Goal: Transaction & Acquisition: Purchase product/service

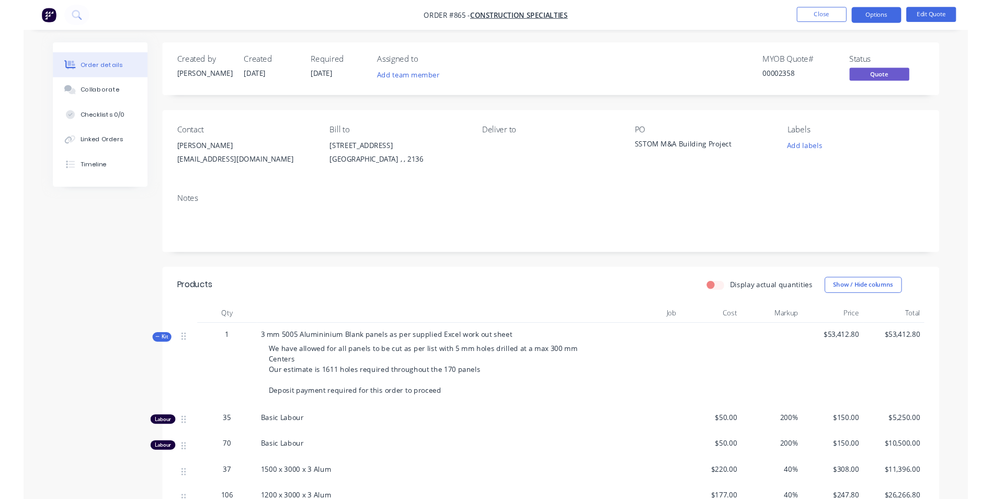
scroll to position [209, 0]
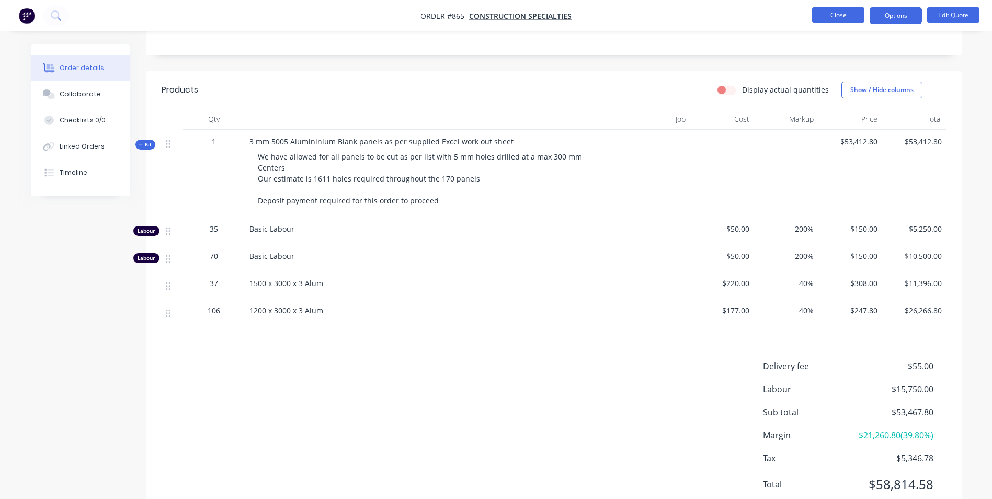
click at [827, 20] on button "Close" at bounding box center [838, 15] width 52 height 16
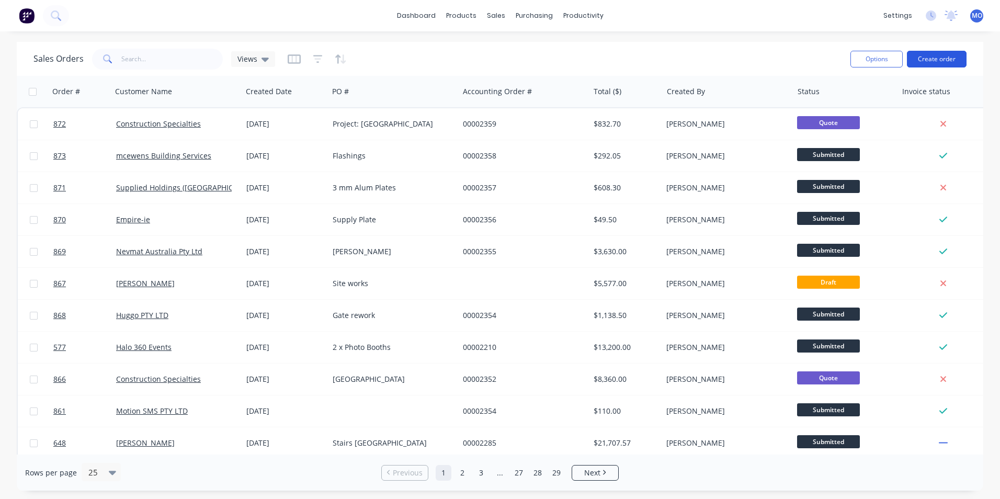
click at [942, 54] on button "Create order" at bounding box center [937, 59] width 60 height 17
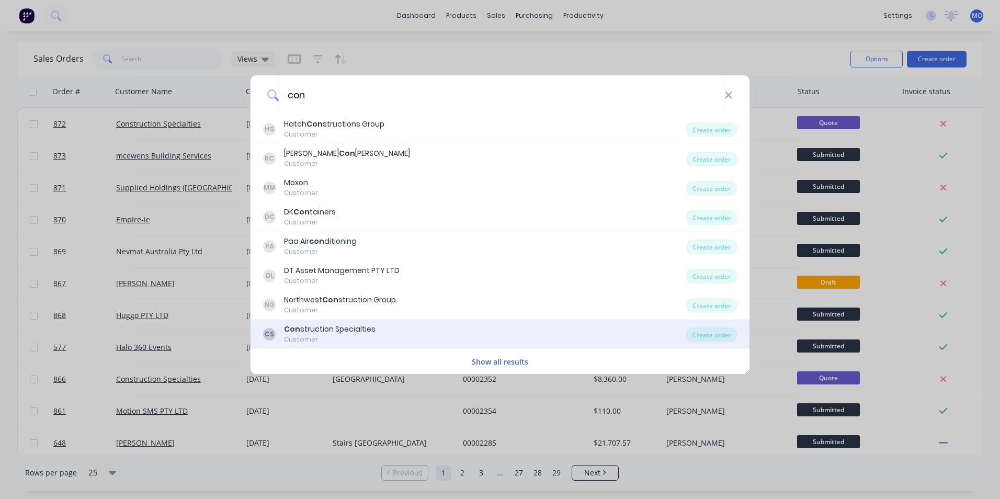
type input "con"
click at [347, 346] on div "CS Con struction Specialties Customer Create order" at bounding box center [500, 334] width 499 height 29
click at [714, 331] on div "Create order" at bounding box center [711, 334] width 51 height 15
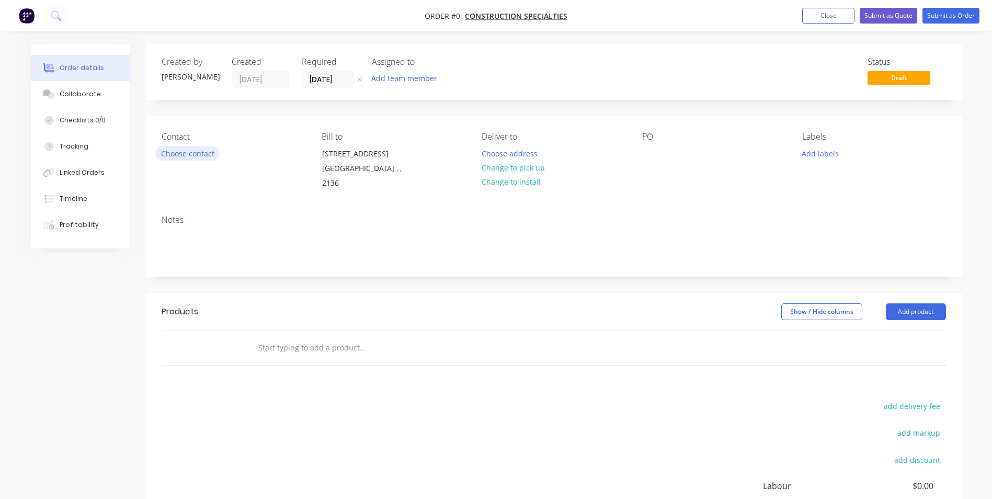
click at [210, 154] on button "Choose contact" at bounding box center [187, 153] width 64 height 14
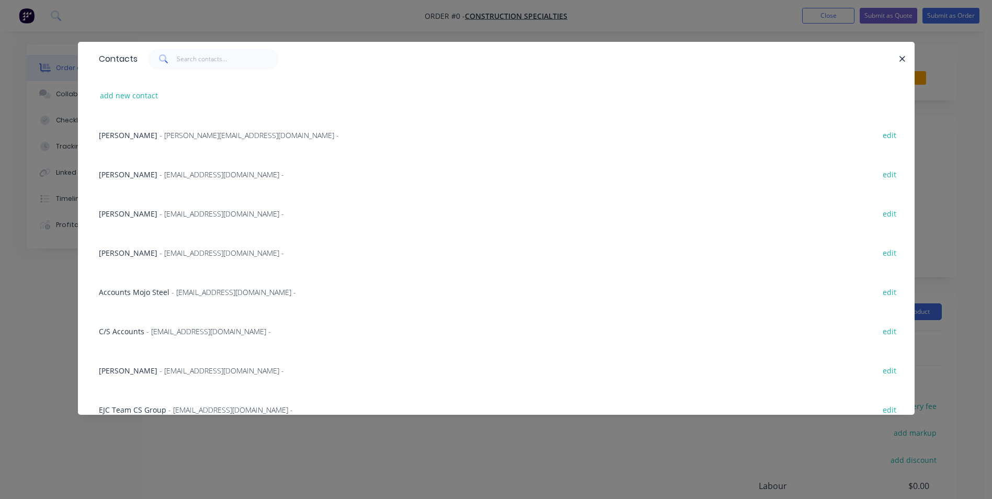
click at [132, 205] on div "[PERSON_NAME] - [EMAIL_ADDRESS][DOMAIN_NAME] - edit" at bounding box center [496, 213] width 805 height 39
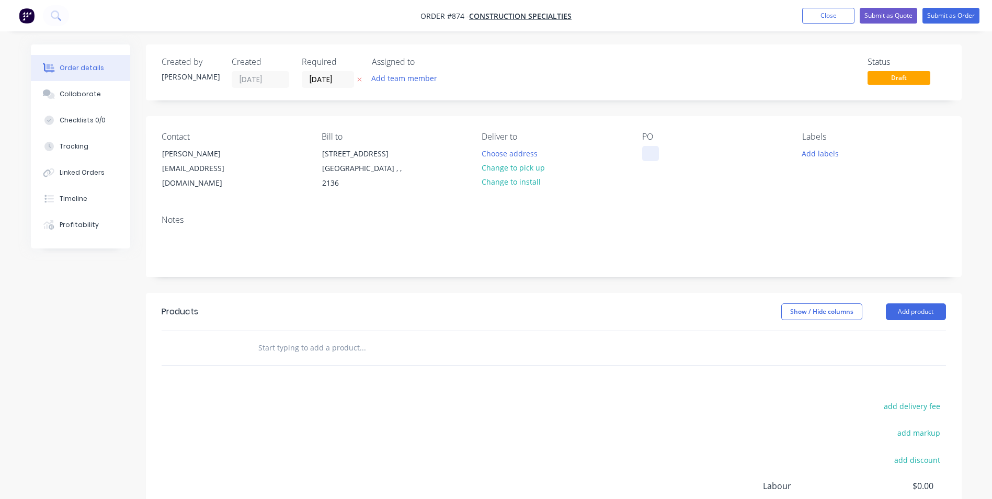
click at [646, 157] on div at bounding box center [650, 153] width 17 height 15
paste div
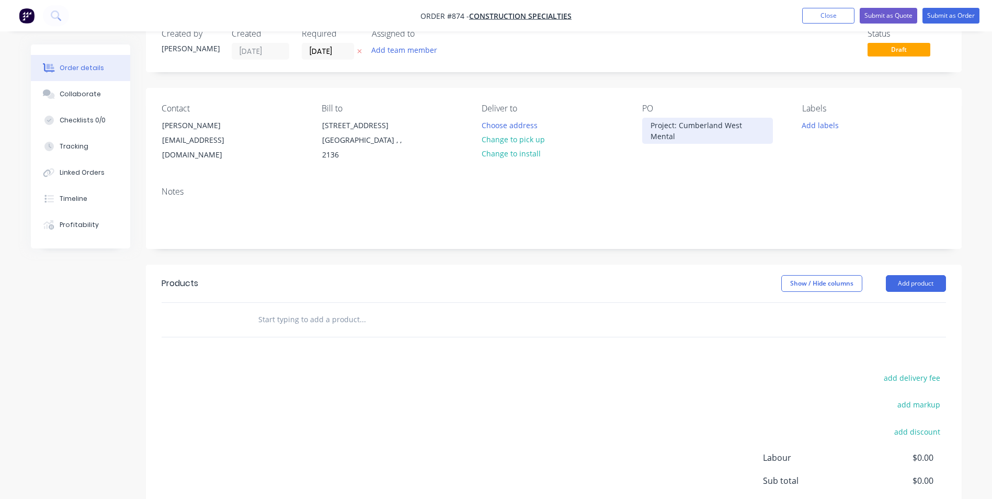
scroll to position [105, 0]
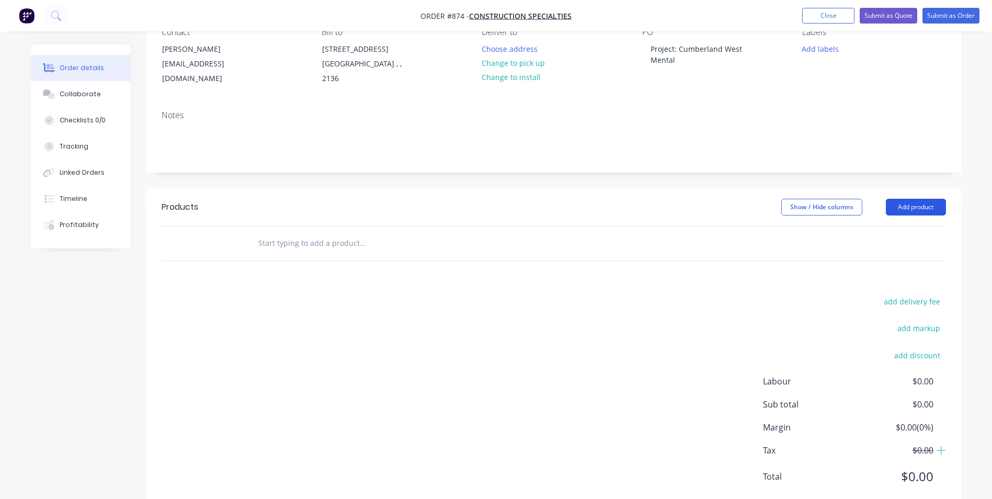
click at [896, 211] on button "Add product" at bounding box center [916, 207] width 60 height 17
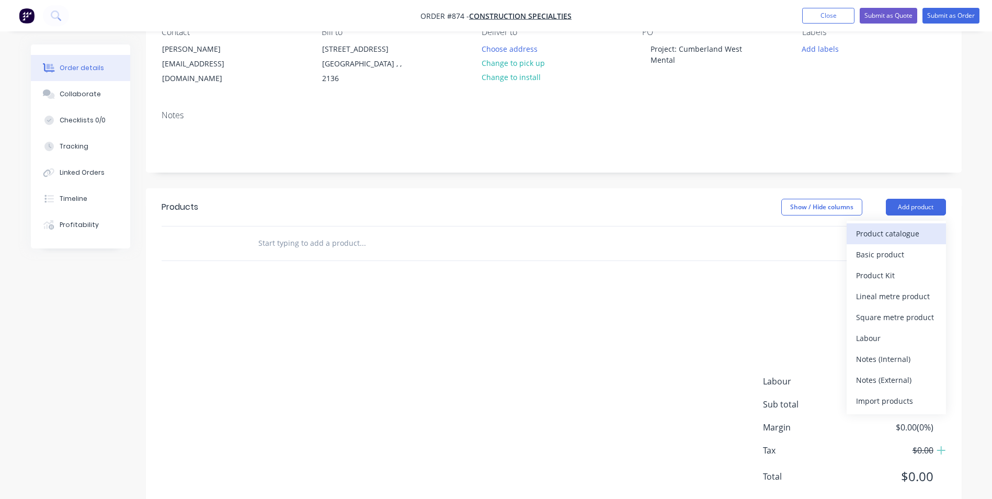
click at [871, 223] on button "Product catalogue" at bounding box center [896, 233] width 99 height 21
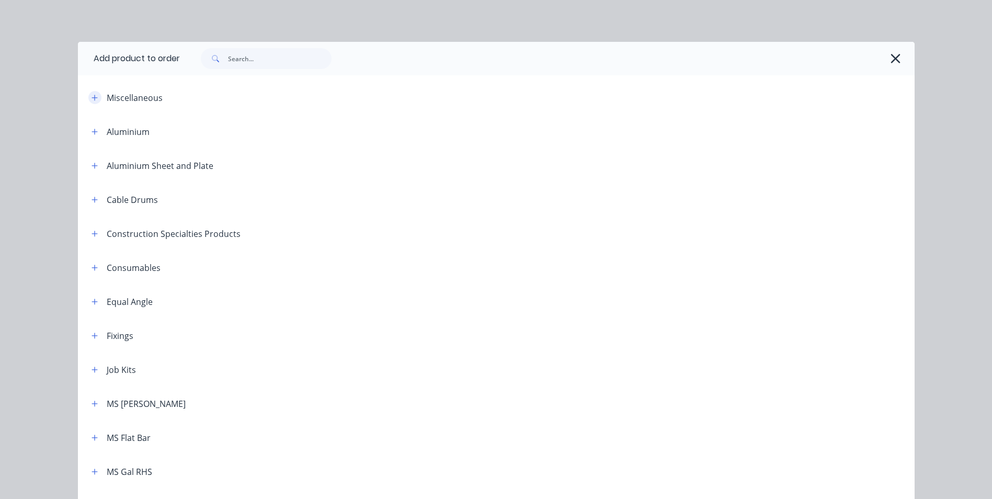
click at [96, 96] on button "button" at bounding box center [94, 97] width 13 height 13
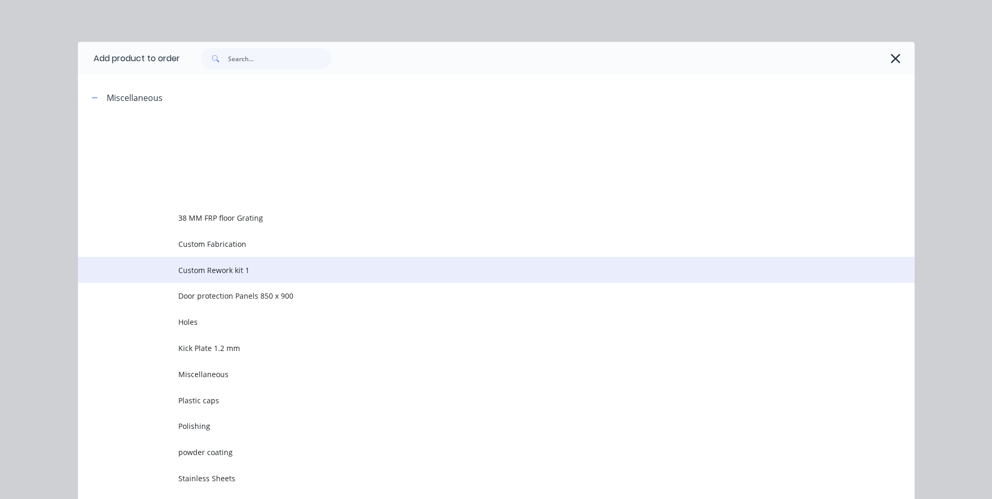
click at [202, 261] on td "Custom Rework kit 1" at bounding box center [546, 270] width 736 height 26
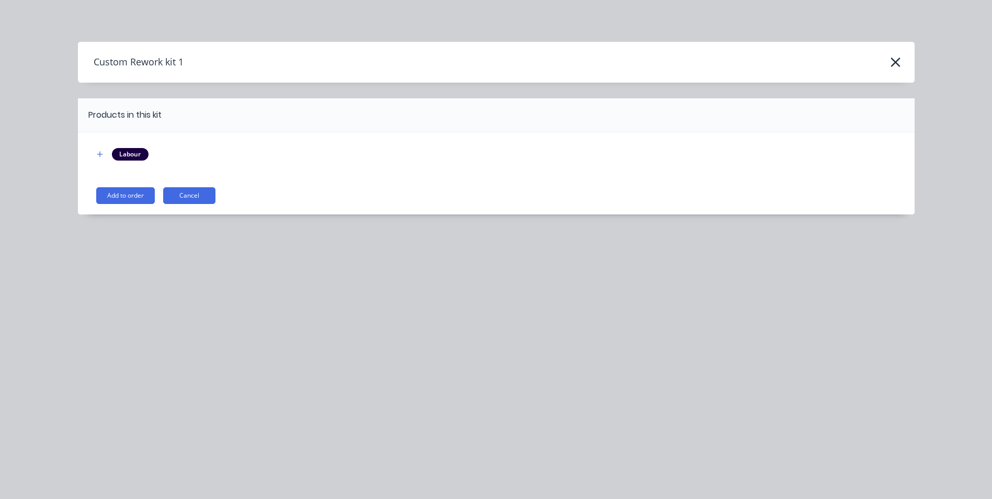
click at [123, 196] on button "Add to order" at bounding box center [125, 195] width 59 height 17
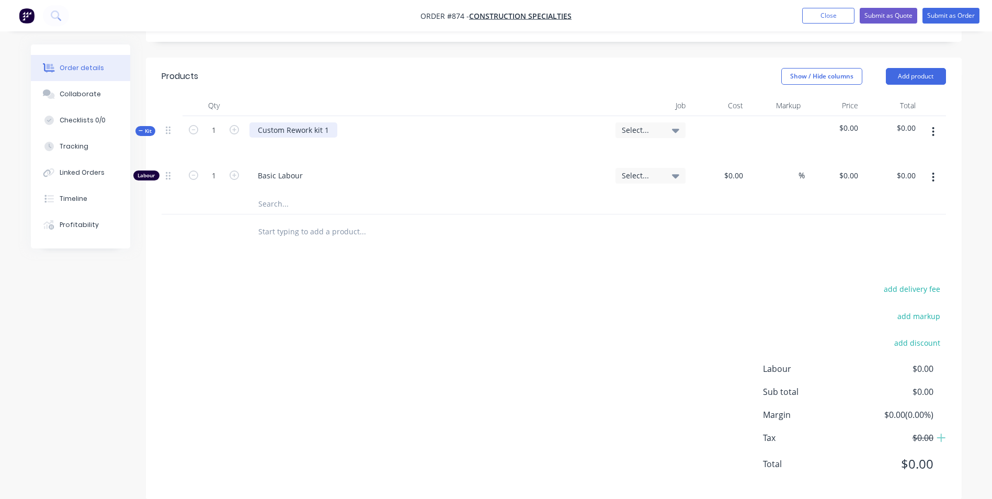
scroll to position [252, 0]
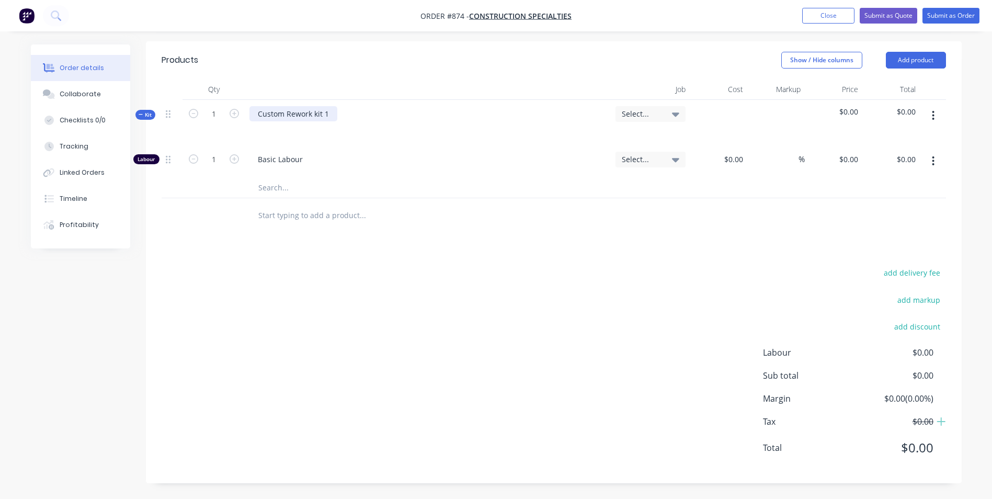
click at [320, 115] on div "Custom Rework kit 1" at bounding box center [293, 113] width 88 height 15
drag, startPoint x: 325, startPoint y: 116, endPoint x: 301, endPoint y: 114, distance: 23.6
click at [301, 114] on div "Custom Rework kit 1" at bounding box center [293, 113] width 88 height 15
click at [418, 134] on div at bounding box center [428, 128] width 358 height 15
click at [270, 135] on div at bounding box center [266, 128] width 17 height 15
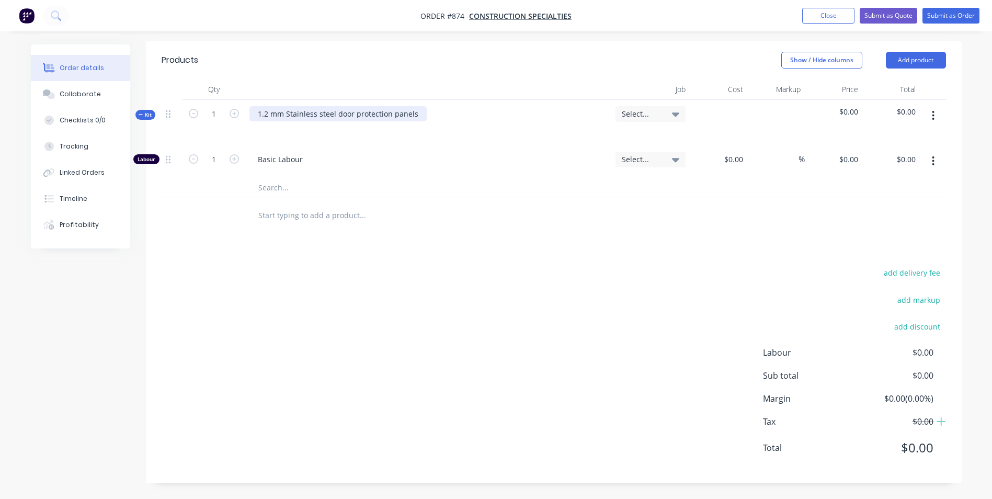
click at [412, 116] on div "1.2 mm Stainless steel door protection panels" at bounding box center [337, 113] width 177 height 15
click at [262, 137] on div "1.2 mm Stainless steel door protection panels No Holes" at bounding box center [428, 123] width 366 height 46
click at [271, 129] on div at bounding box center [266, 128] width 17 height 15
click at [934, 117] on icon "button" at bounding box center [933, 116] width 3 height 12
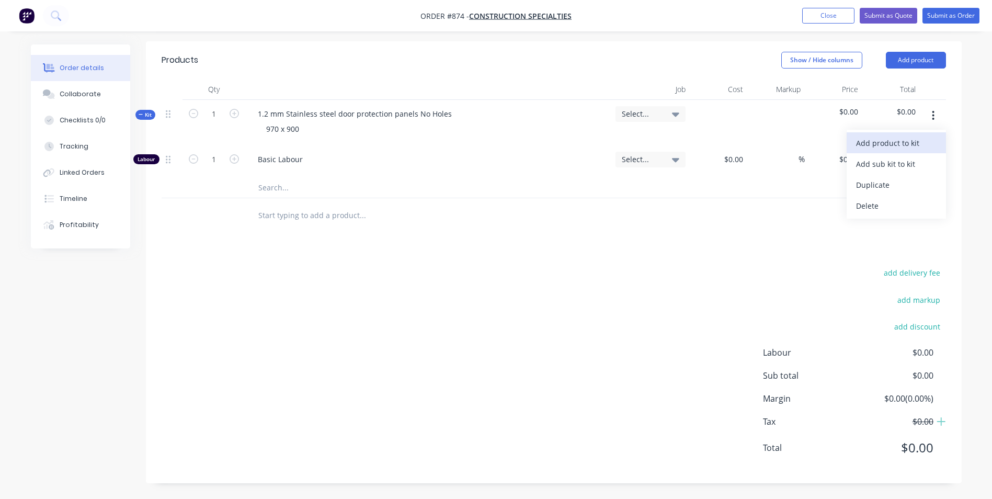
click at [884, 147] on div "Add product to kit" at bounding box center [896, 142] width 81 height 15
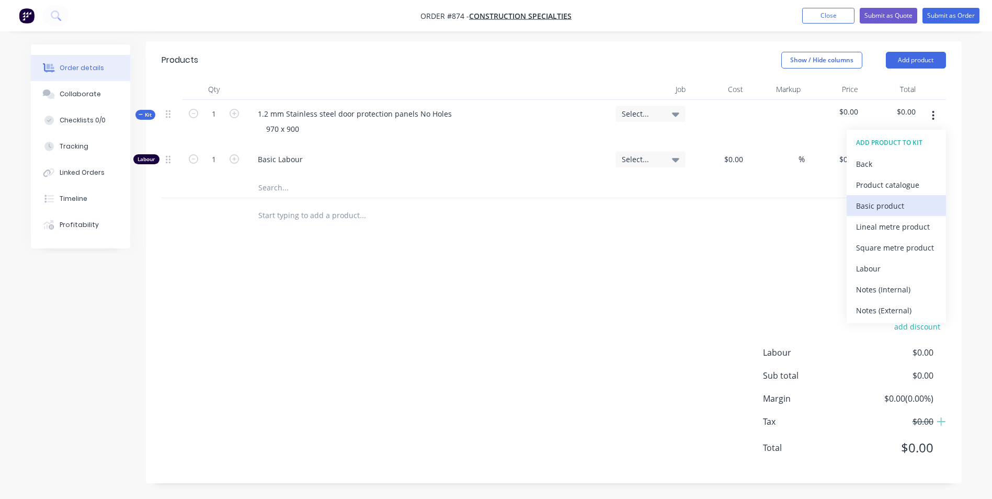
click at [865, 210] on div "Basic product" at bounding box center [896, 205] width 81 height 15
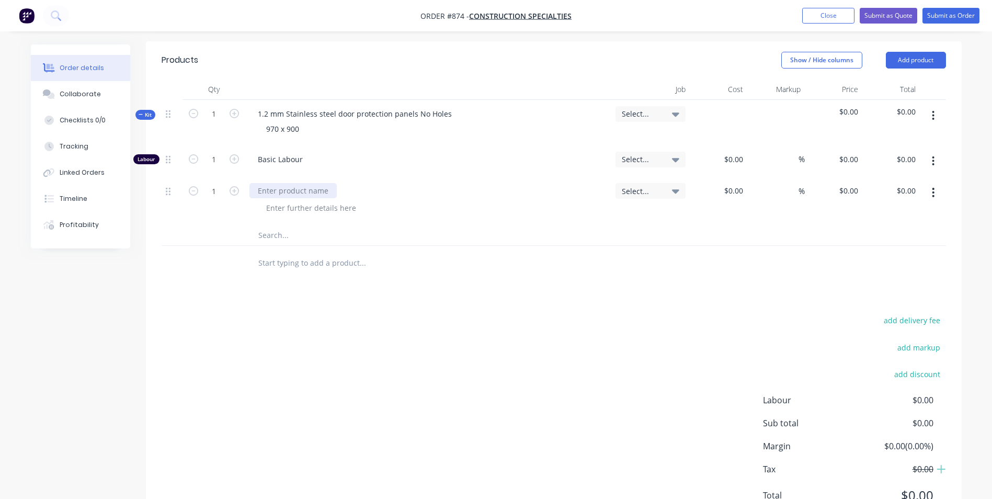
click at [270, 190] on div at bounding box center [292, 190] width 87 height 15
type input "$67.00"
type input "50"
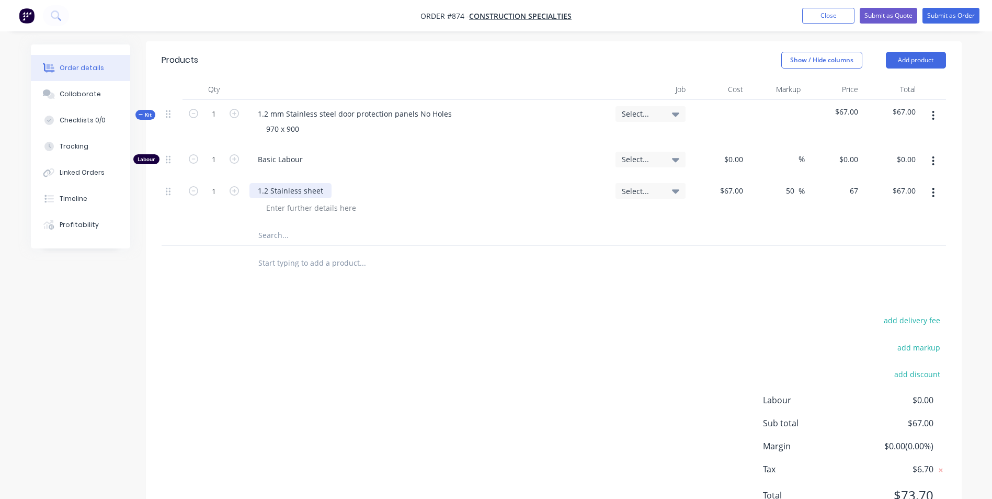
type input "100.5"
type input "$100.50"
click at [222, 155] on input "1" at bounding box center [213, 160] width 27 height 16
type input "0.2"
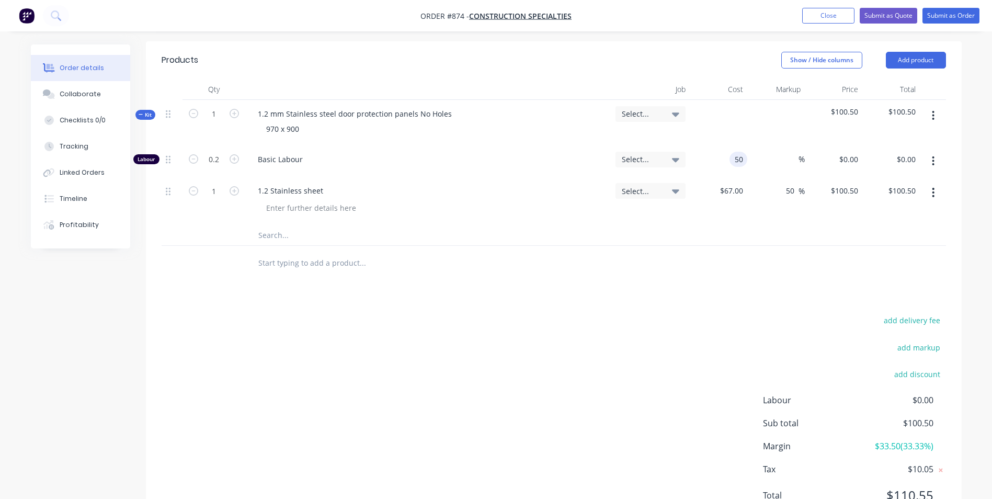
type input "$50.00"
type input "$10.00"
type input "150"
type input "200"
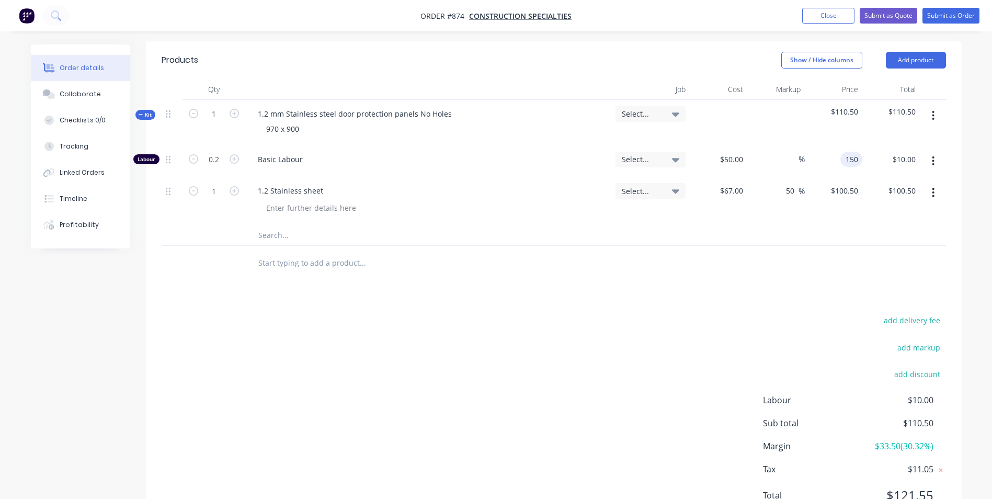
type input "$150.00"
type input "$30.00"
click at [224, 161] on input "0.2" at bounding box center [213, 160] width 27 height 16
type input "0.15"
type input "$22.50"
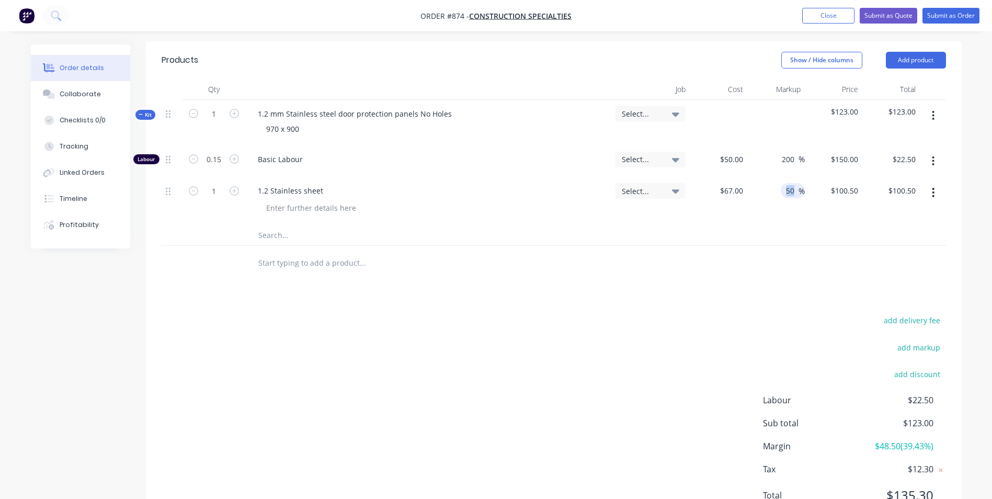
click at [797, 191] on div "50 50 %" at bounding box center [793, 190] width 24 height 15
click at [733, 159] on div "50 $50.00" at bounding box center [731, 159] width 32 height 15
type input "$45.00"
type input "$135.00"
type input "$20.25"
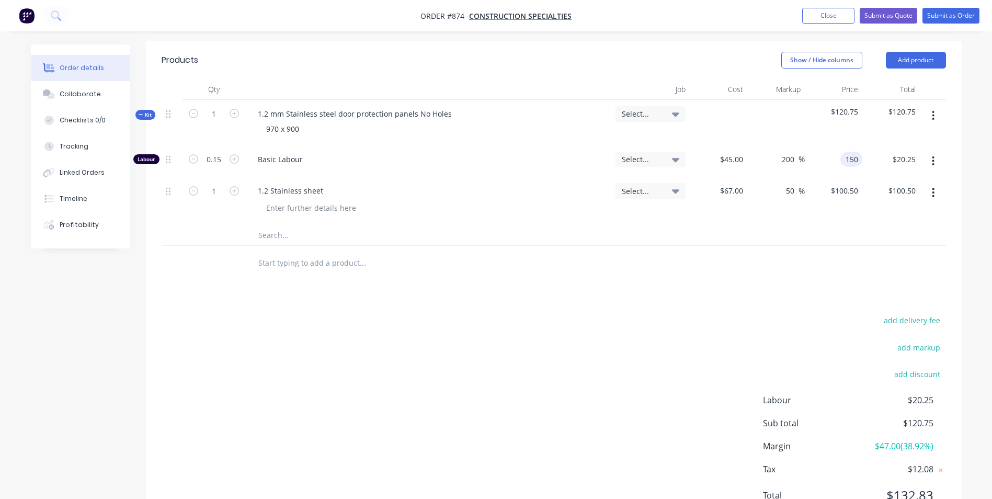
type input "150"
type input "233.33"
type input "$150.00"
type input "22.50"
type input "45"
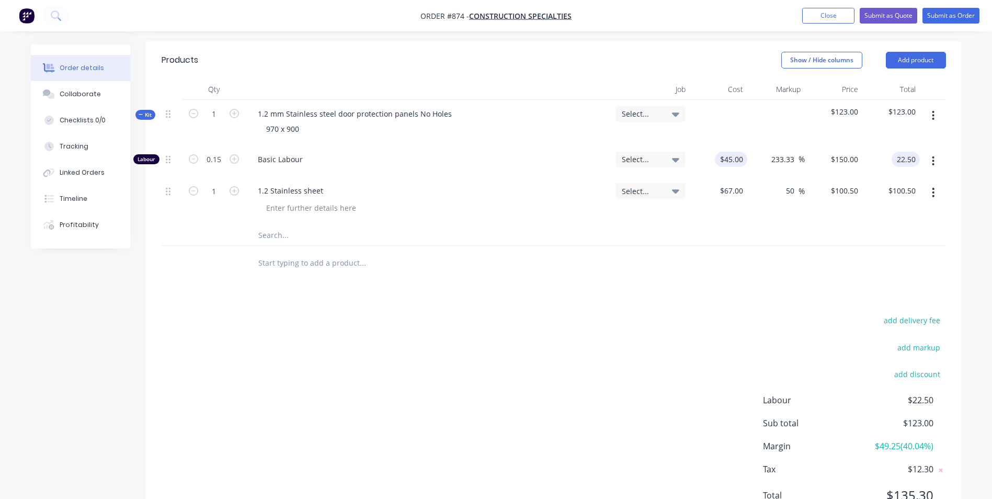
type input "$22.50"
click at [741, 164] on input "45" at bounding box center [741, 159] width 14 height 15
type input "$50.00"
type input "$166.6667"
type input "$25.00"
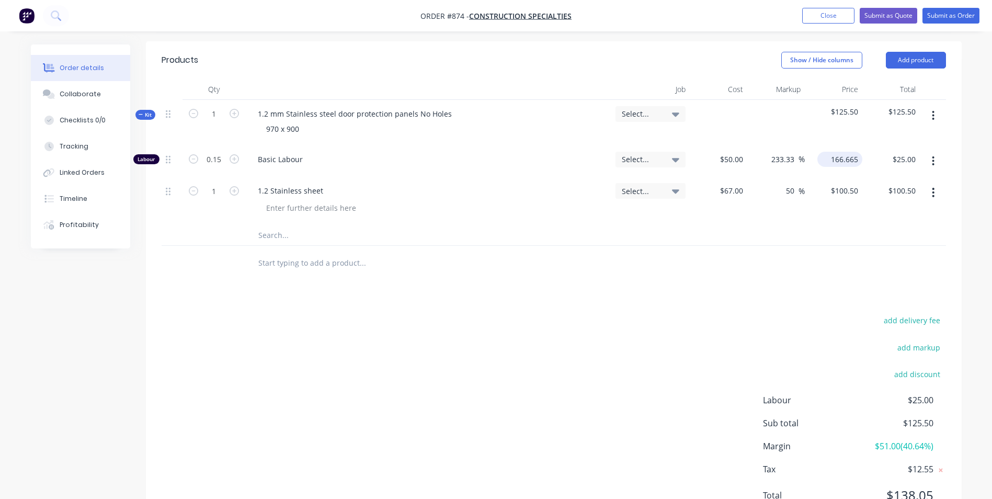
click at [843, 161] on input "166.665" at bounding box center [842, 159] width 41 height 15
type input "150"
type input "200"
type input "$150.00"
type input "$22.50"
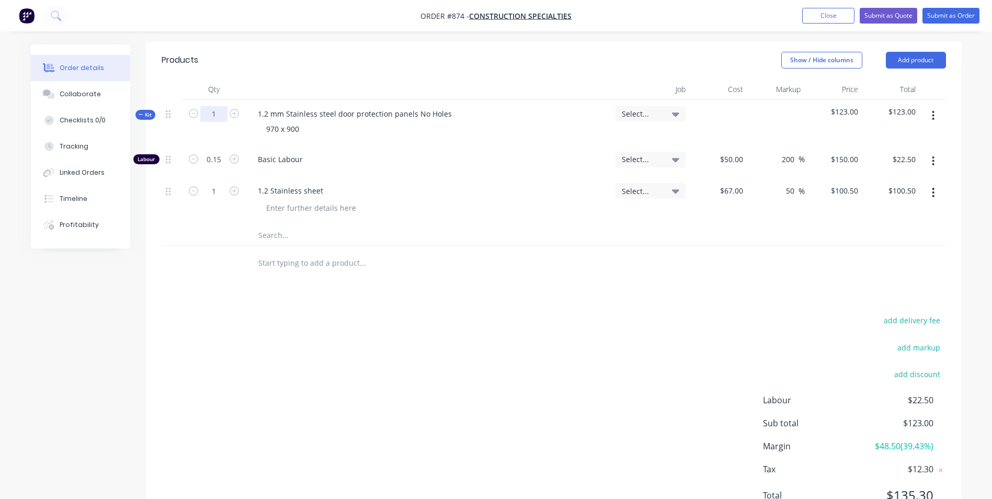
click at [211, 120] on input "1" at bounding box center [213, 114] width 27 height 16
type input "8"
click at [559, 145] on div "Basic Labour" at bounding box center [428, 161] width 366 height 32
type input "1.2"
type input "$180.00"
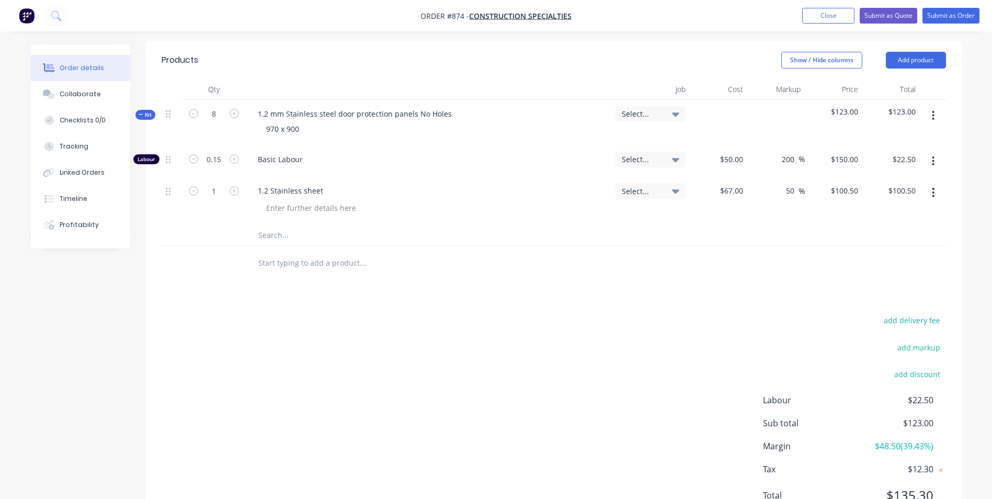
type input "8"
type input "$804.00"
click at [933, 108] on button "button" at bounding box center [933, 115] width 25 height 19
click at [879, 184] on div "Duplicate" at bounding box center [896, 184] width 81 height 15
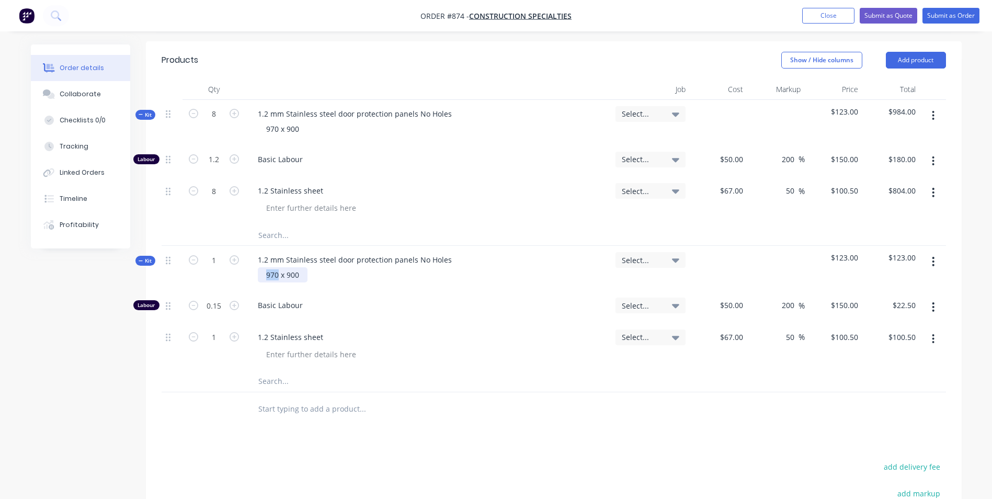
drag, startPoint x: 278, startPoint y: 267, endPoint x: 268, endPoint y: 272, distance: 11.9
click at [268, 272] on div "970 x 900" at bounding box center [283, 274] width 50 height 15
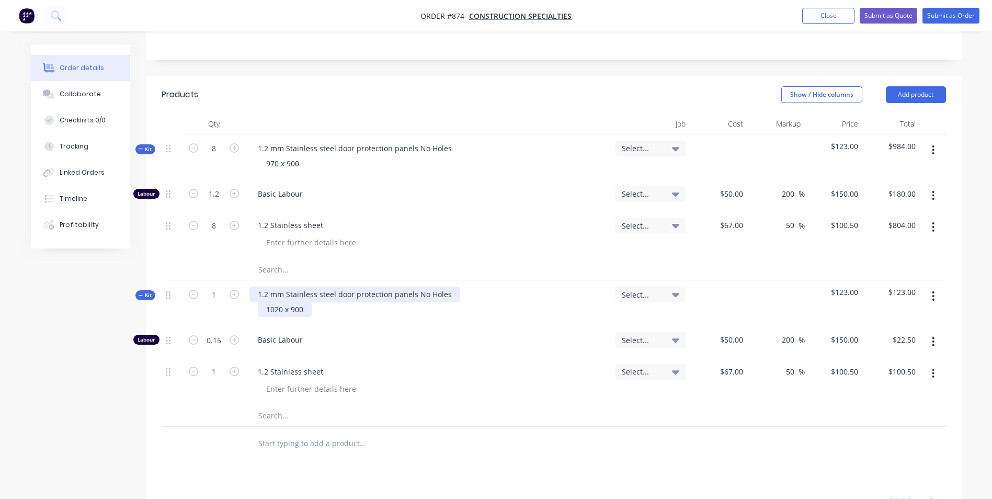
scroll to position [199, 0]
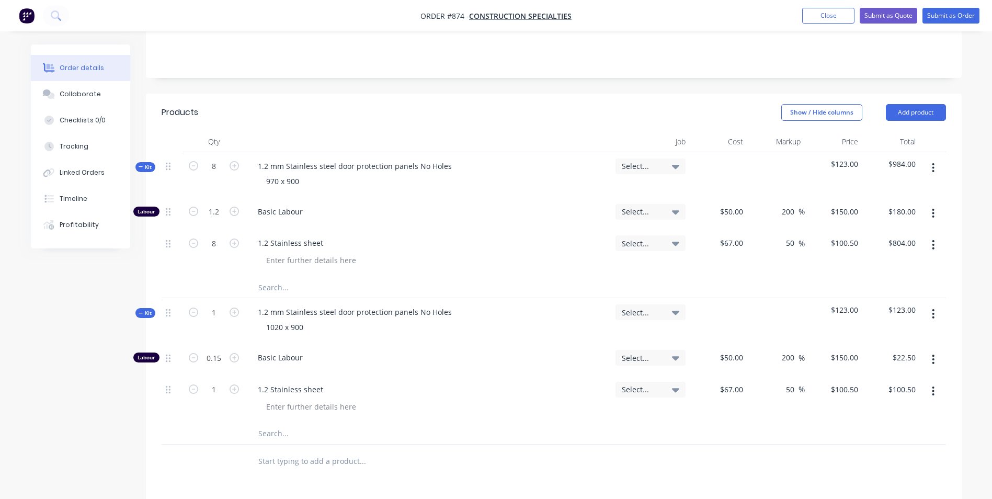
drag, startPoint x: 403, startPoint y: 376, endPoint x: 372, endPoint y: 372, distance: 31.6
click at [403, 376] on div "1.2 Stainless sheet" at bounding box center [428, 400] width 366 height 48
click at [218, 174] on input "1" at bounding box center [213, 166] width 27 height 16
type input "24"
click at [474, 337] on div "1.2 mm Stainless steel door protection panels No Holes 1020 x 900" at bounding box center [428, 321] width 366 height 46
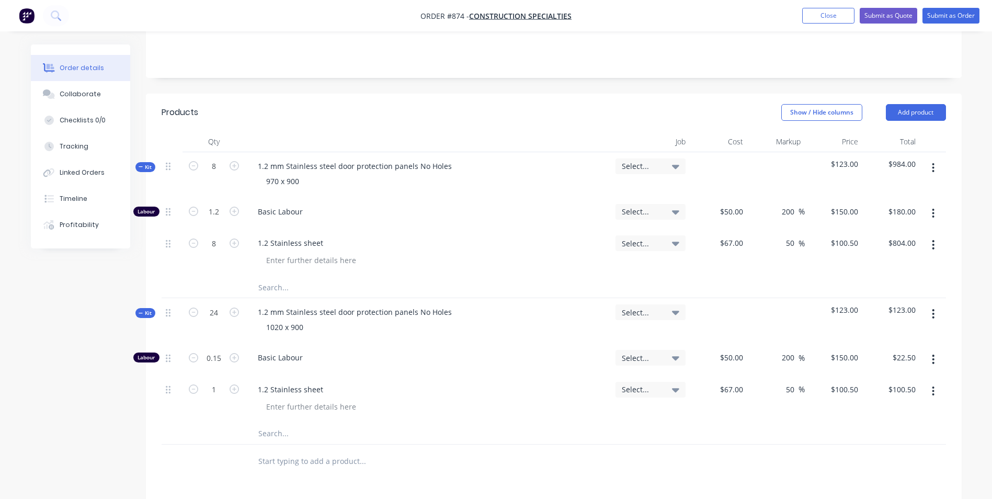
type input "3.6"
type input "$540.00"
type input "24"
type input "$2,412.00"
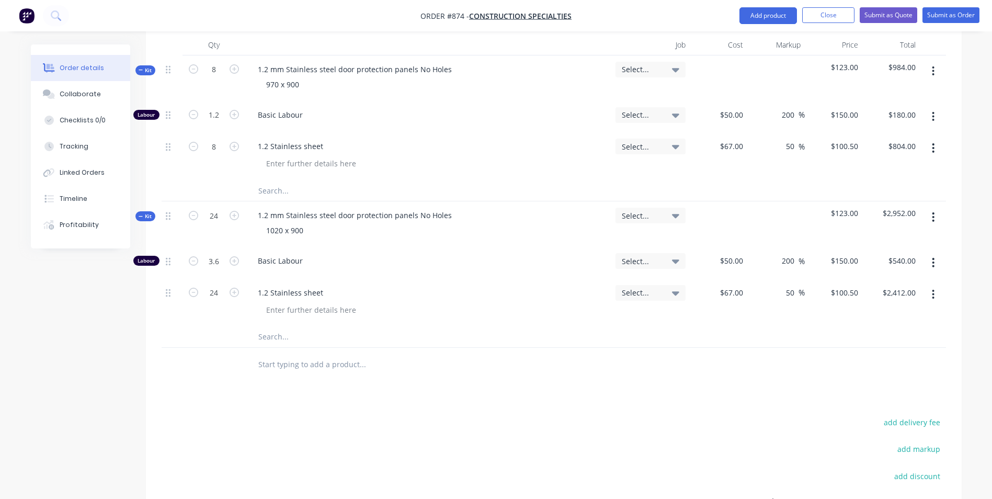
scroll to position [446, 0]
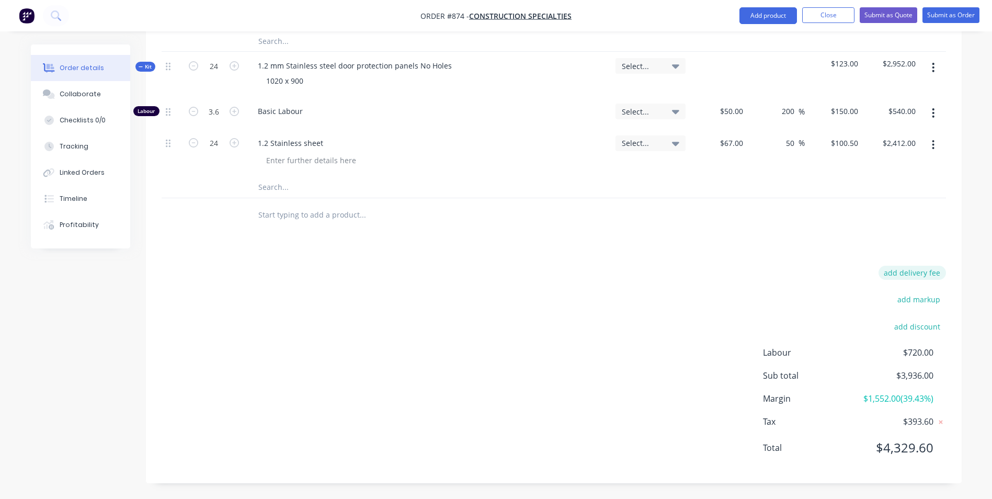
click at [908, 268] on button "add delivery fee" at bounding box center [912, 273] width 67 height 14
type input "55"
click at [774, 251] on div "Products Show / Hide columns Add product Qty Job Cost Markup Price Total Kit 8 …" at bounding box center [554, 166] width 816 height 633
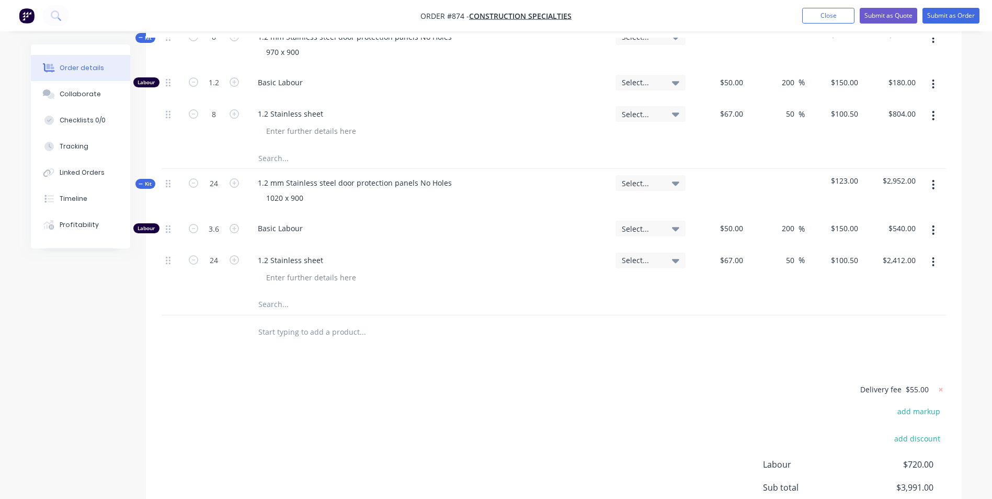
scroll to position [390, 0]
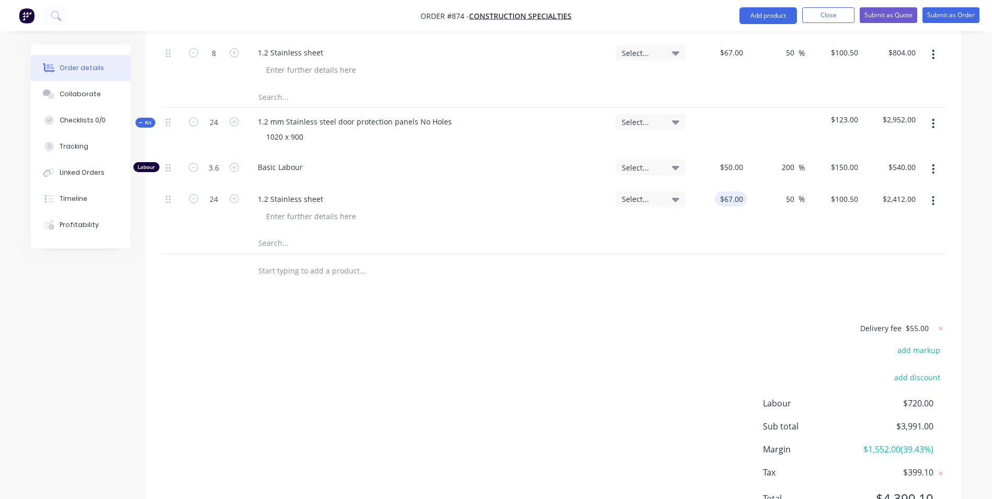
type input "67"
click at [743, 194] on input "67" at bounding box center [733, 198] width 28 height 15
type input "$69.00"
type input "$103.50"
type input "$2,484.00"
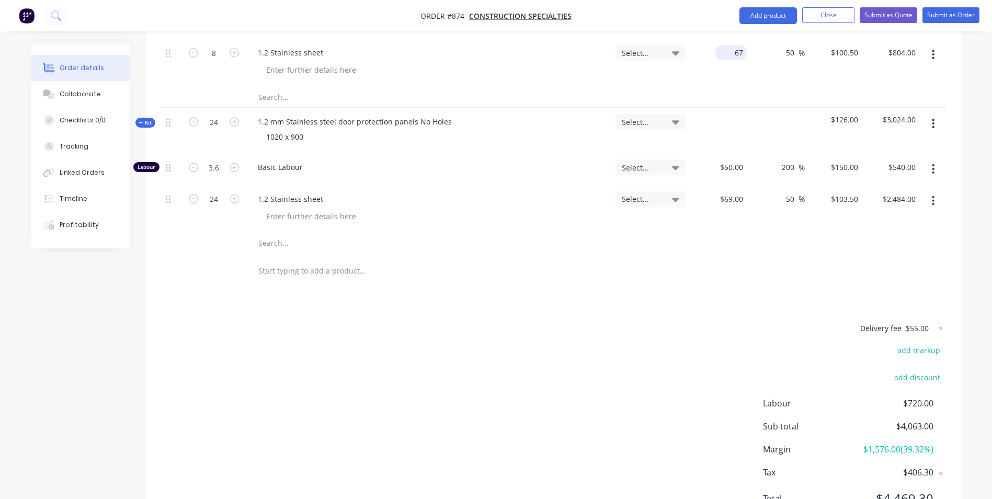
click at [741, 54] on input "67" at bounding box center [733, 52] width 28 height 15
type input "$69.00"
type input "$103.50"
type input "$828.00"
click at [781, 238] on div at bounding box center [554, 243] width 785 height 21
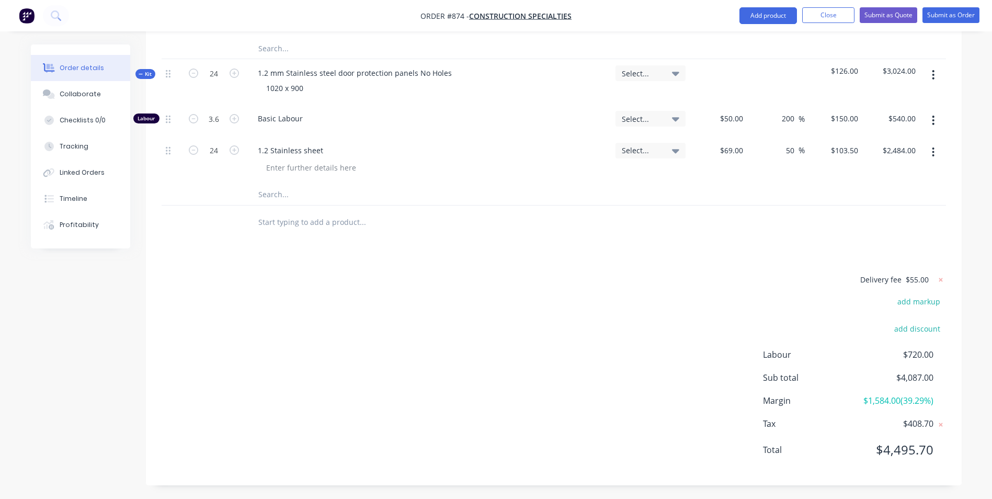
scroll to position [440, 0]
click at [891, 10] on button "Submit as Quote" at bounding box center [889, 15] width 58 height 16
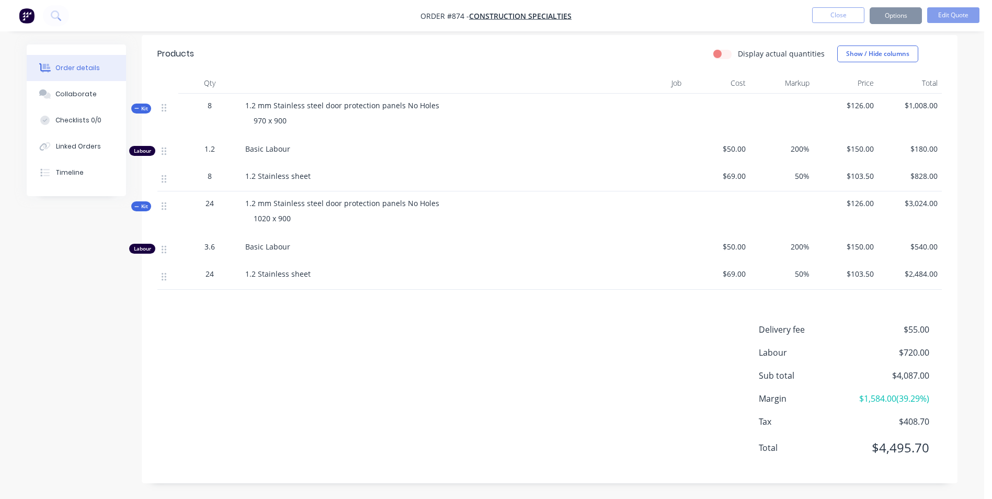
scroll to position [0, 0]
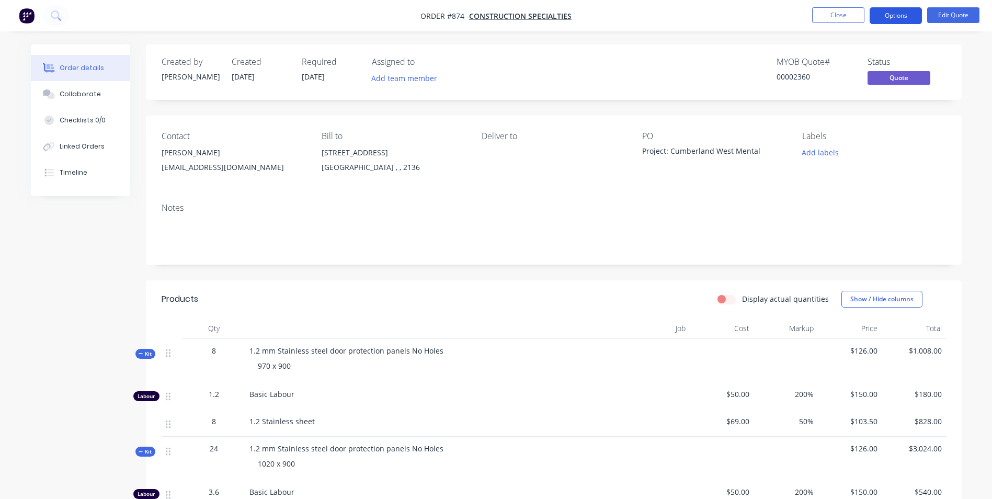
click at [883, 10] on button "Options" at bounding box center [896, 15] width 52 height 17
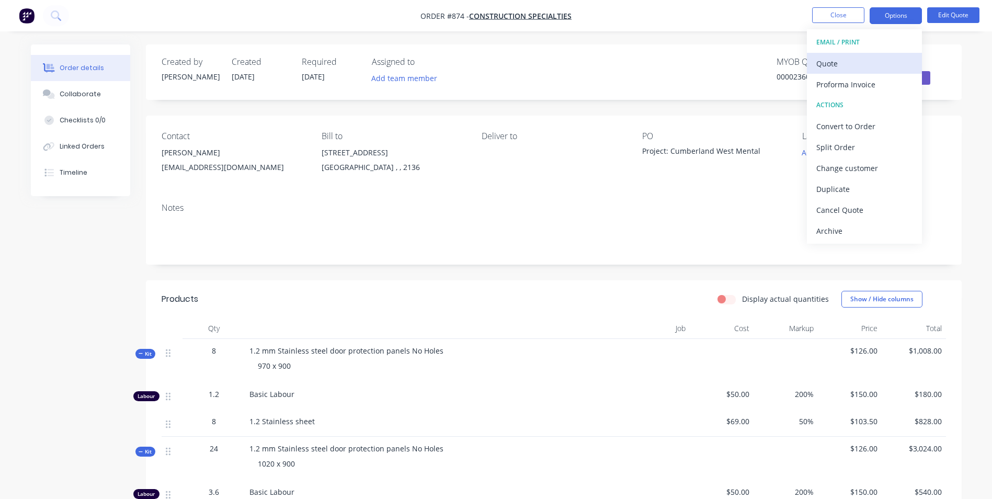
click at [839, 64] on div "Quote" at bounding box center [864, 63] width 96 height 15
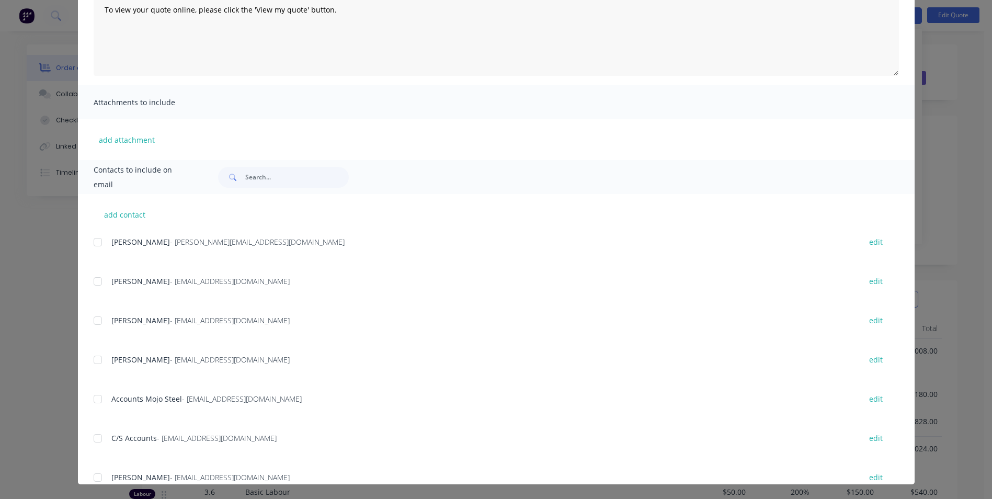
click at [91, 276] on div at bounding box center [97, 281] width 21 height 21
click at [92, 316] on div at bounding box center [97, 320] width 21 height 21
click at [93, 359] on div at bounding box center [97, 359] width 21 height 21
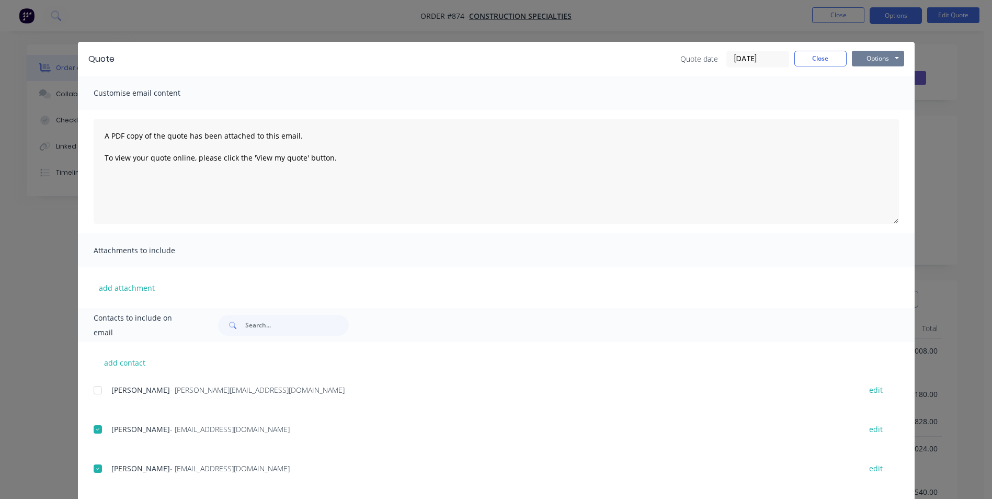
click at [871, 55] on button "Options" at bounding box center [878, 59] width 52 height 16
click at [873, 108] on button "Email" at bounding box center [885, 111] width 67 height 17
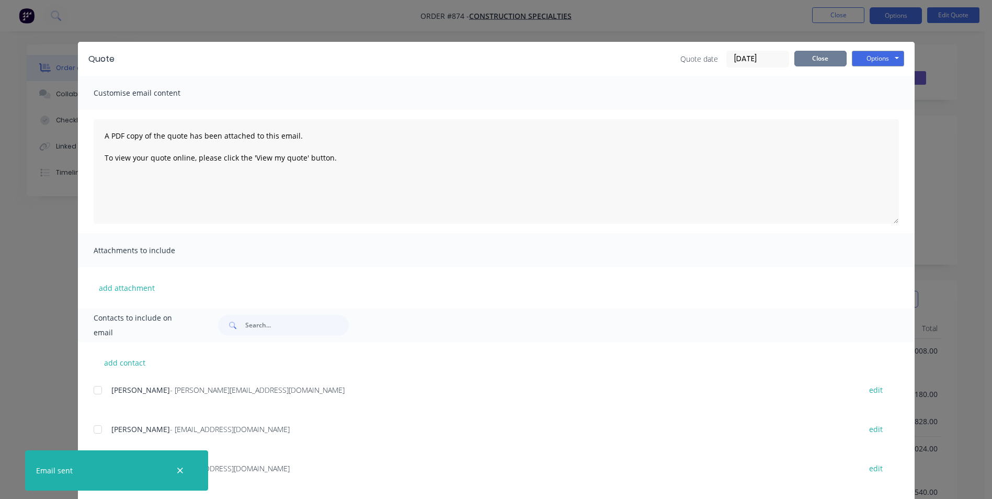
click at [808, 56] on button "Close" at bounding box center [820, 59] width 52 height 16
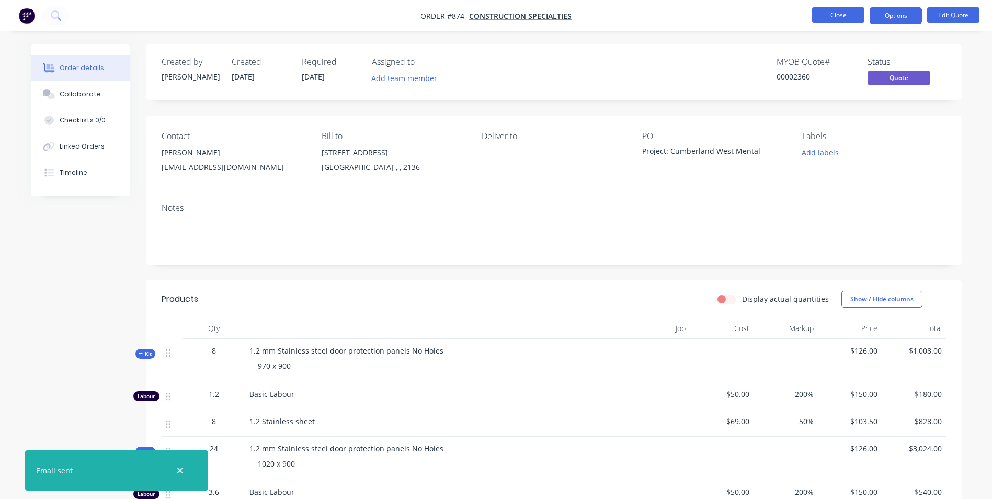
click at [838, 14] on button "Close" at bounding box center [838, 15] width 52 height 16
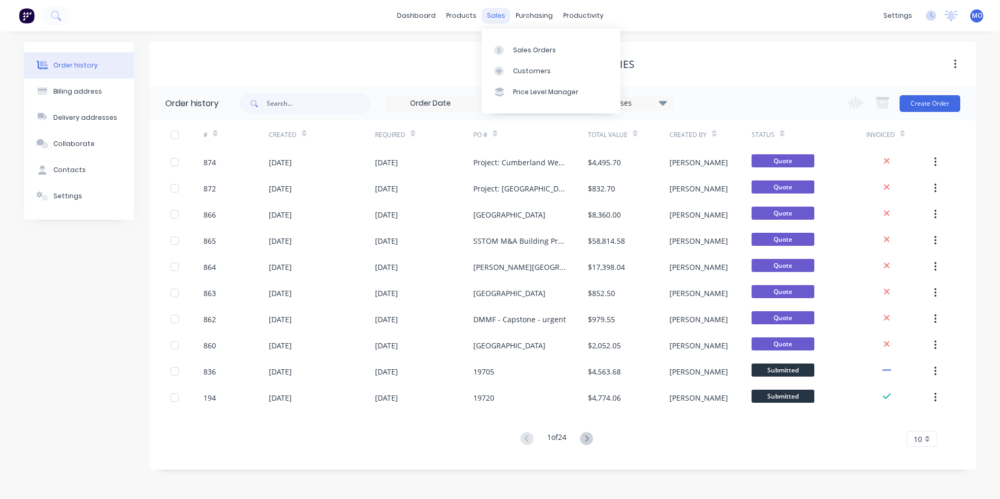
click at [499, 13] on div "sales" at bounding box center [496, 16] width 29 height 16
click at [517, 46] on div "Sales Orders" at bounding box center [534, 50] width 43 height 9
